Goal: Information Seeking & Learning: Learn about a topic

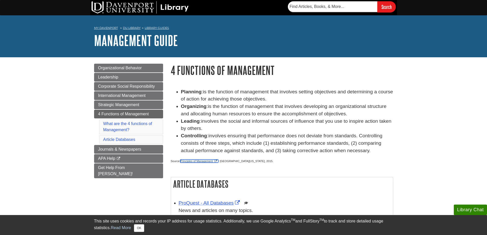
click at [192, 161] on link "Principles of Management" at bounding box center [199, 161] width 38 height 3
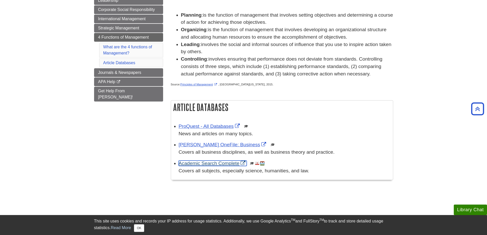
click at [206, 163] on link "Academic Search Complete" at bounding box center [213, 163] width 68 height 5
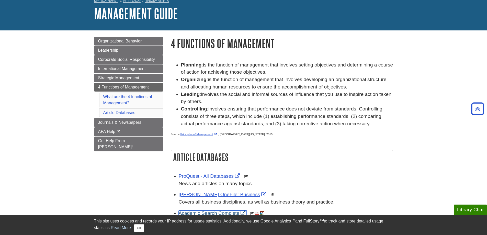
scroll to position [26, 0]
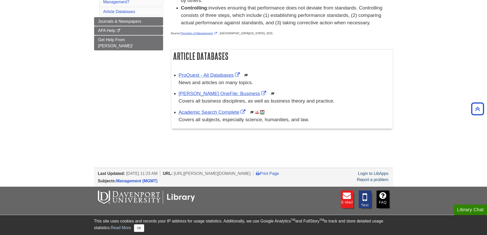
scroll to position [169, 0]
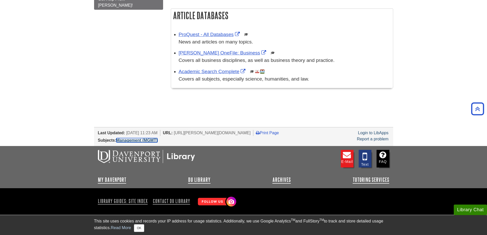
click at [136, 140] on link "Management (MGMT)" at bounding box center [136, 140] width 41 height 4
click at [196, 37] on link "ProQuest - All Databases" at bounding box center [210, 34] width 62 height 5
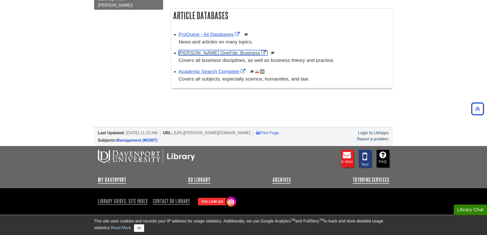
click at [207, 55] on link "[PERSON_NAME] OneFile: Business" at bounding box center [223, 52] width 89 height 5
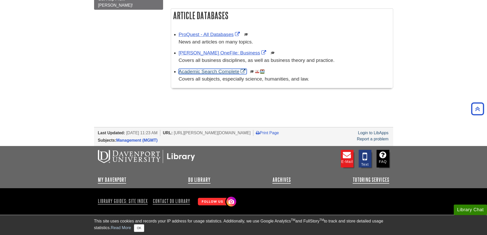
click at [196, 74] on link "Academic Search Complete" at bounding box center [213, 71] width 68 height 5
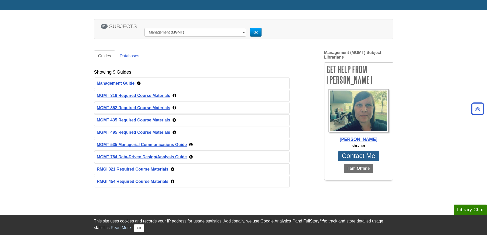
scroll to position [26, 0]
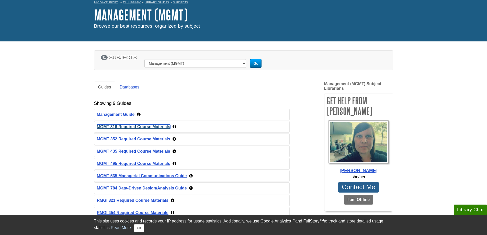
click at [124, 127] on link "MGMT 316 Required Course Materials" at bounding box center [133, 127] width 73 height 4
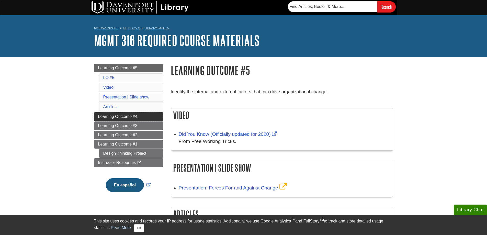
click at [127, 116] on span "Learning Outcome #4" at bounding box center [117, 116] width 39 height 4
